Goal: Understand process/instructions

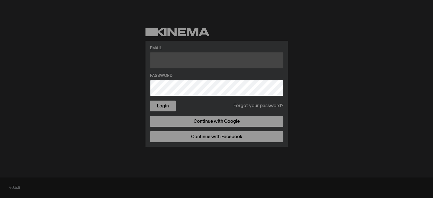
click at [168, 67] on input "text" at bounding box center [216, 60] width 133 height 16
type input "[EMAIL_ADDRESS][DOMAIN_NAME]"
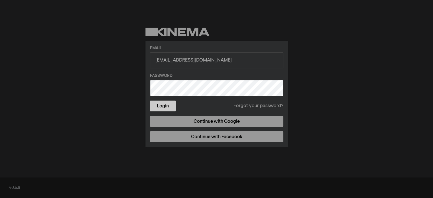
click at [157, 106] on button "Login" at bounding box center [163, 106] width 26 height 11
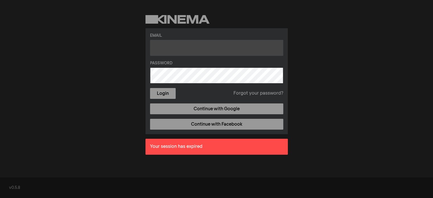
click at [166, 50] on input "text" at bounding box center [216, 48] width 133 height 16
type input "tamsin@2x11.com"
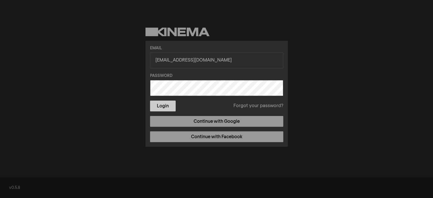
click at [170, 107] on button "Login" at bounding box center [163, 106] width 26 height 11
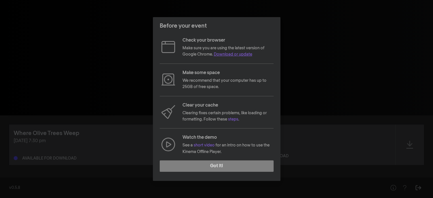
click at [242, 54] on link "Download or update" at bounding box center [233, 54] width 38 height 4
click at [235, 119] on link "steps" at bounding box center [233, 119] width 10 height 4
click at [207, 147] on link "short video" at bounding box center [204, 145] width 21 height 4
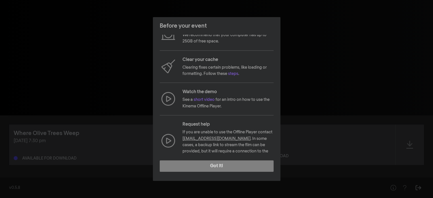
scroll to position [52, 0]
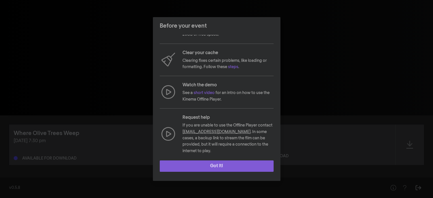
click at [214, 169] on button "Got it!" at bounding box center [217, 165] width 114 height 11
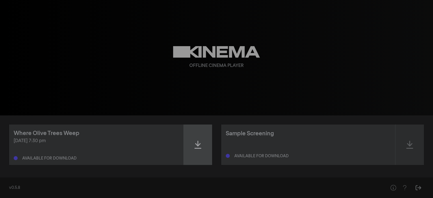
click at [200, 144] on icon at bounding box center [198, 145] width 7 height 8
